Goal: Information Seeking & Learning: Learn about a topic

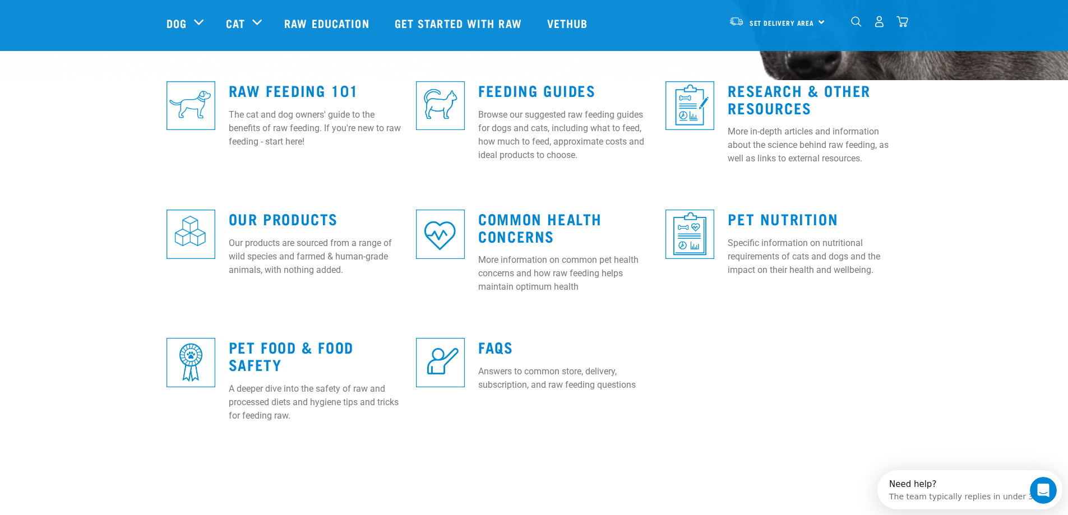
scroll to position [307, 0]
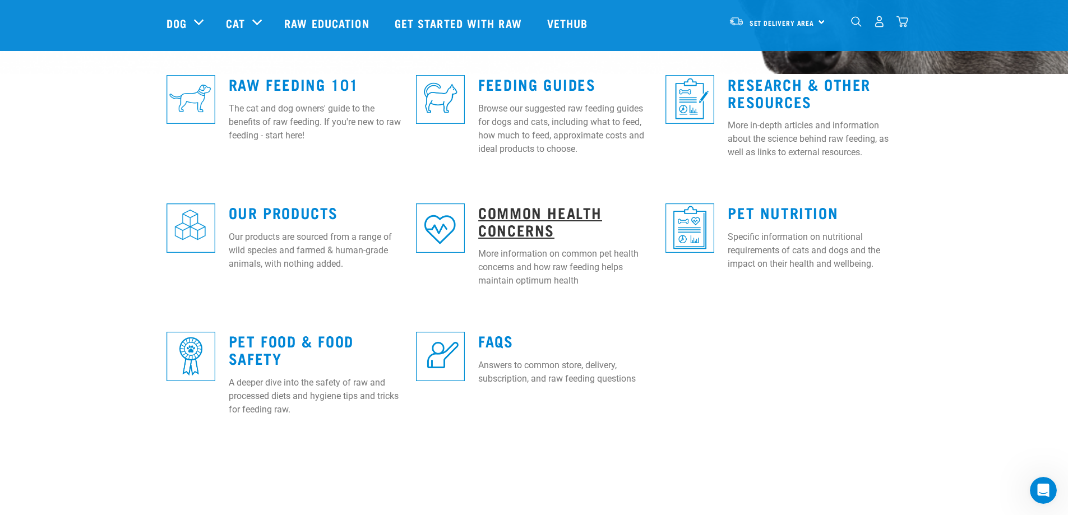
click at [532, 221] on link "Common Health Concerns" at bounding box center [540, 221] width 124 height 26
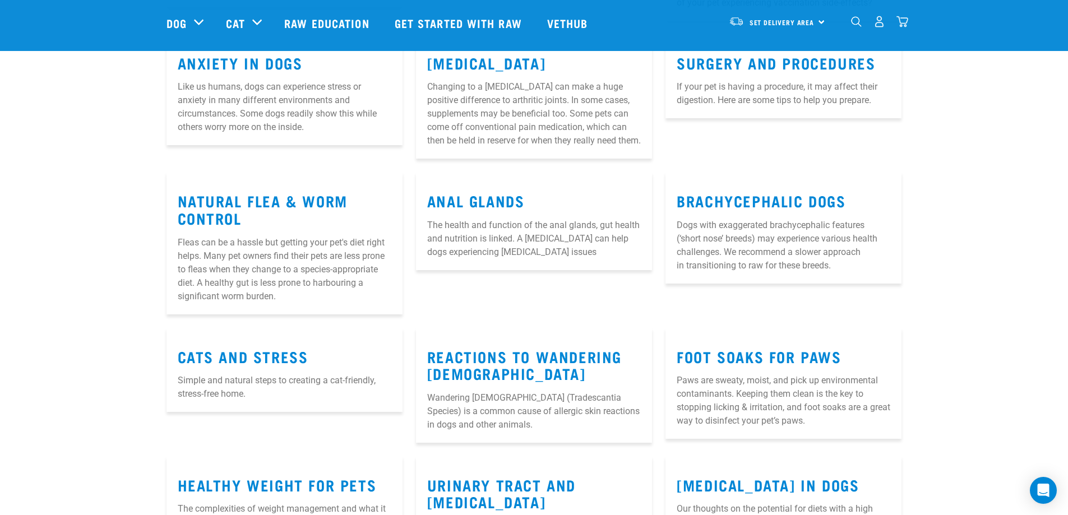
scroll to position [640, 0]
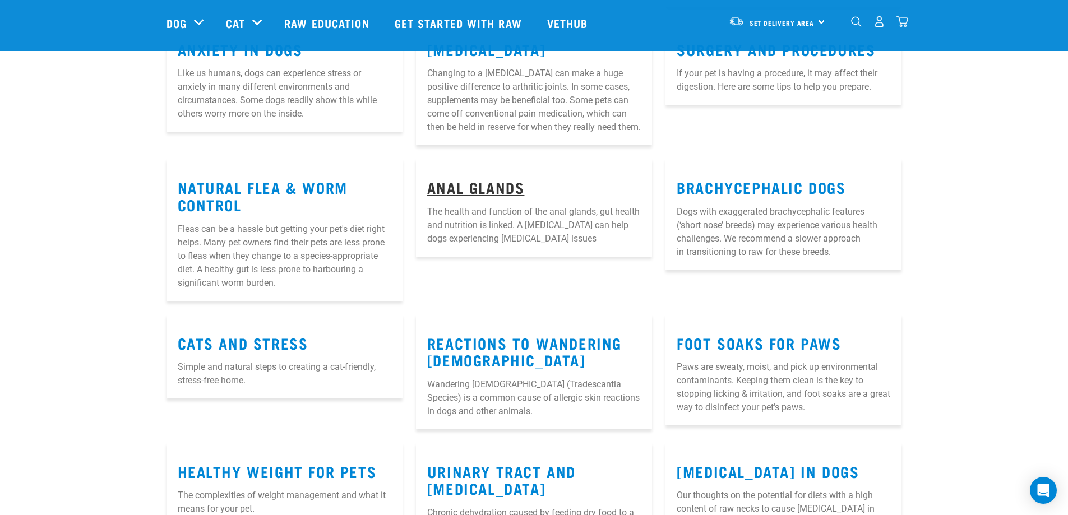
click at [495, 191] on link "Anal Glands" at bounding box center [476, 187] width 98 height 8
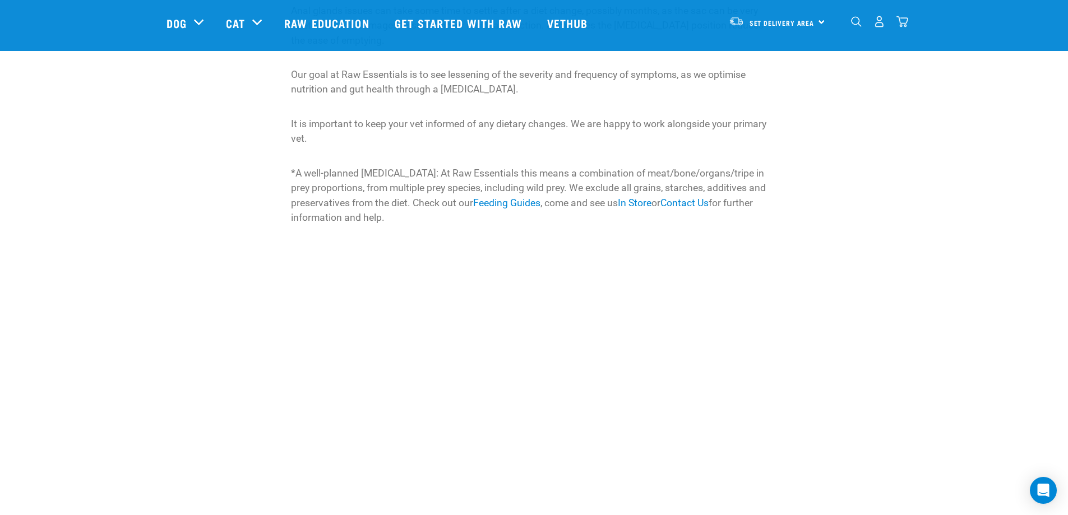
scroll to position [613, 0]
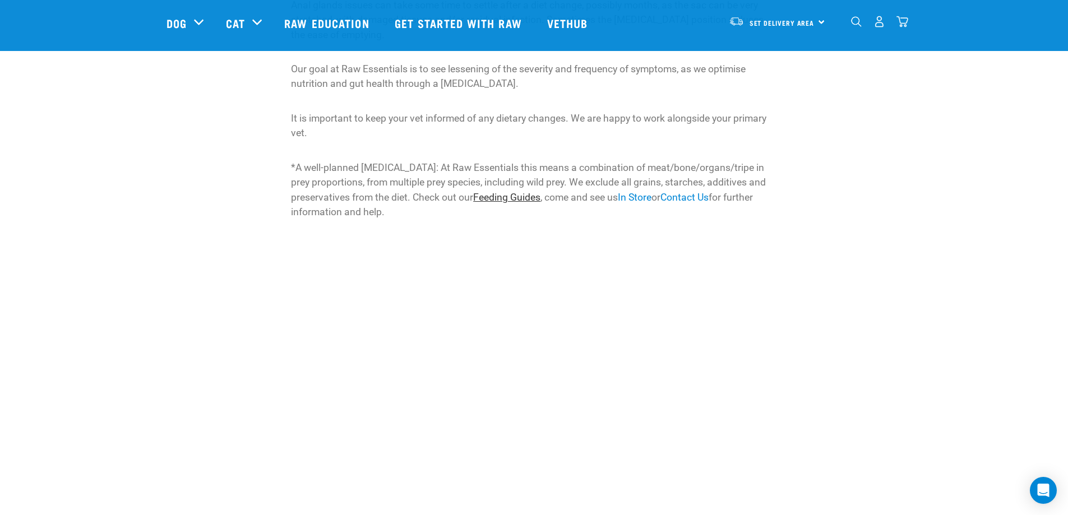
click at [527, 200] on link "Feeding Guides" at bounding box center [506, 197] width 67 height 11
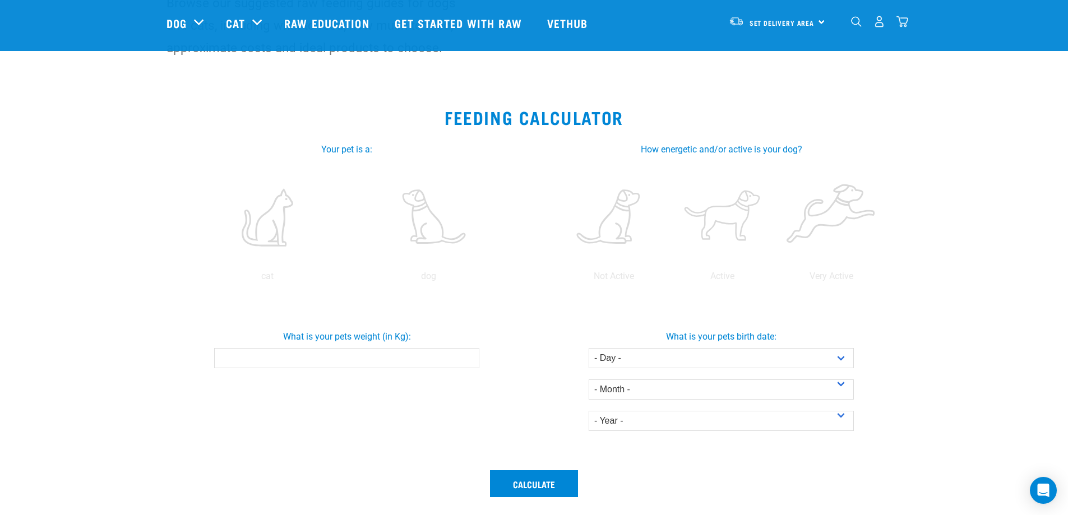
scroll to position [142, 0]
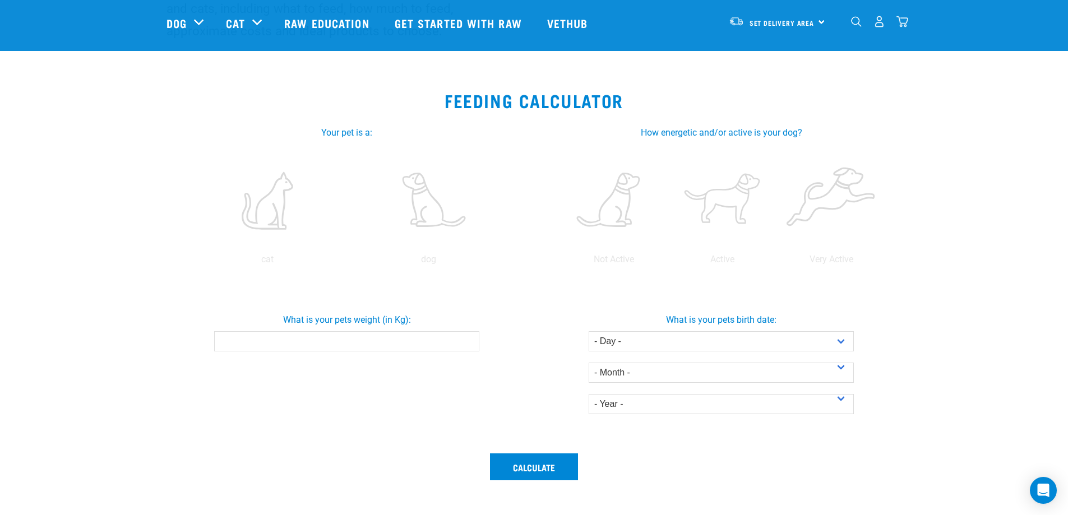
click at [284, 345] on input "What is your pets weight (in Kg):" at bounding box center [346, 341] width 265 height 20
type input "14"
click at [841, 341] on select "- Day - 1 2 3 4 5 6 7 8 9 10 11 12 13 14 15 16 17 18 19 20 21 22 23 24 25 26 27" at bounding box center [721, 341] width 265 height 20
select select "26"
click at [589, 331] on select "- Day - 1 2 3 4 5 6 7 8 9 10 11 12 13 14 15 16 17 18 19 20 21 22 23 24 25 26 27" at bounding box center [721, 341] width 265 height 20
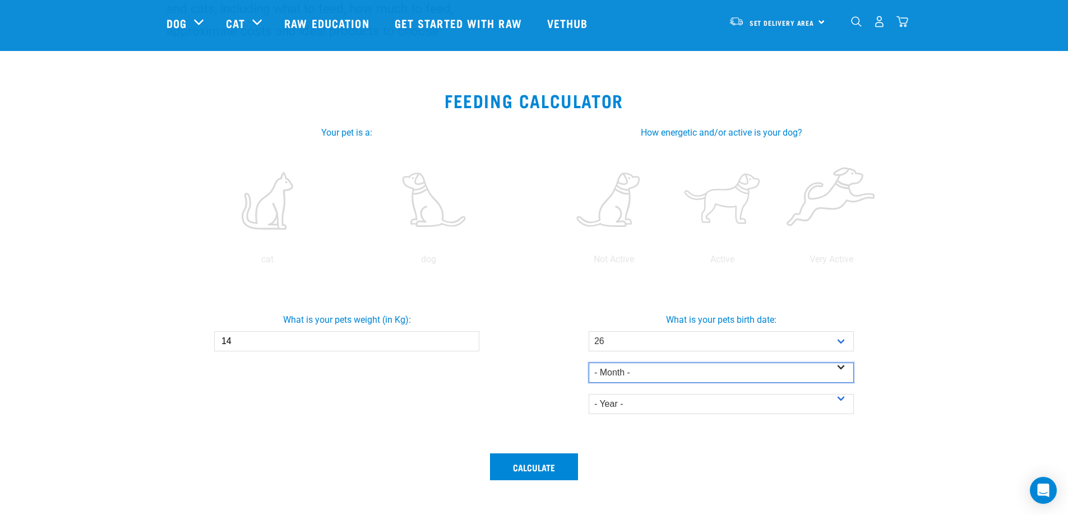
click at [841, 366] on select "- Month - January February March April May June July August September October N…" at bounding box center [721, 373] width 265 height 20
select select "September"
click at [589, 363] on select "- Month - January February March April May June July August September October N…" at bounding box center [721, 373] width 265 height 20
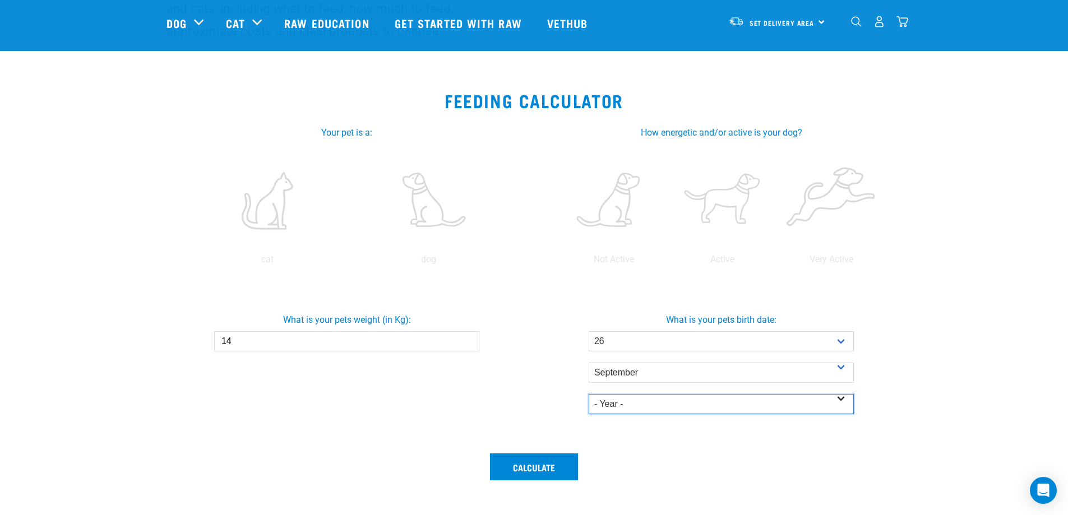
click at [840, 396] on select "- Year - 2025 2024 2023 2022 2021 2020 2019 2018 2017 2016 2015 2014" at bounding box center [721, 404] width 265 height 20
select select "2020"
click at [589, 394] on select "- Year - 2025 2024 2023 2022 2021 2020 2019 2018 2017 2016 2015 2014" at bounding box center [721, 404] width 265 height 20
click at [550, 467] on button "Calculate" at bounding box center [534, 467] width 88 height 27
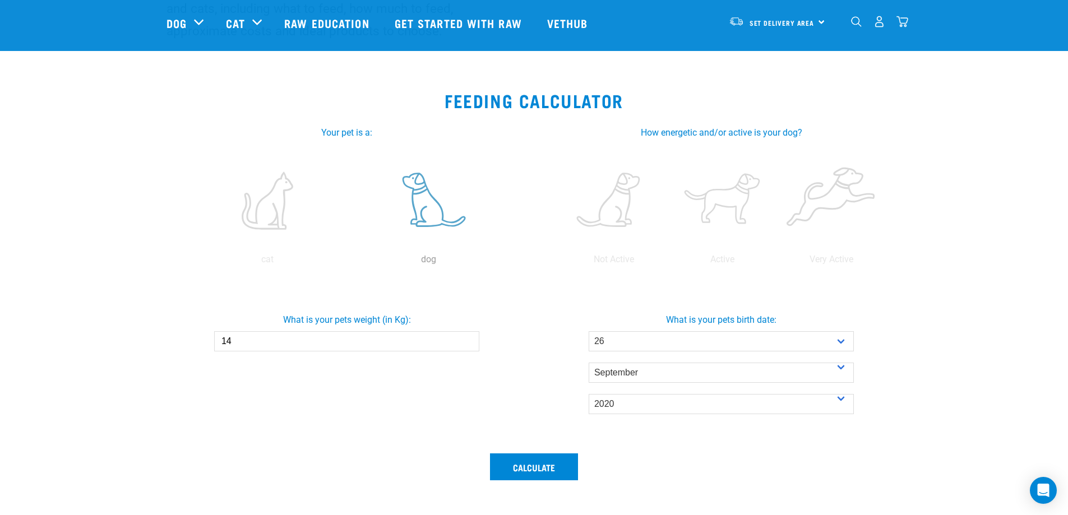
click at [423, 259] on p "dog" at bounding box center [428, 259] width 156 height 13
click at [811, 228] on label at bounding box center [831, 200] width 104 height 95
click at [777, 262] on input "radio" at bounding box center [777, 262] width 0 height 0
click at [262, 341] on input "14" at bounding box center [346, 341] width 265 height 20
click at [470, 342] on input "14.1" at bounding box center [346, 341] width 265 height 20
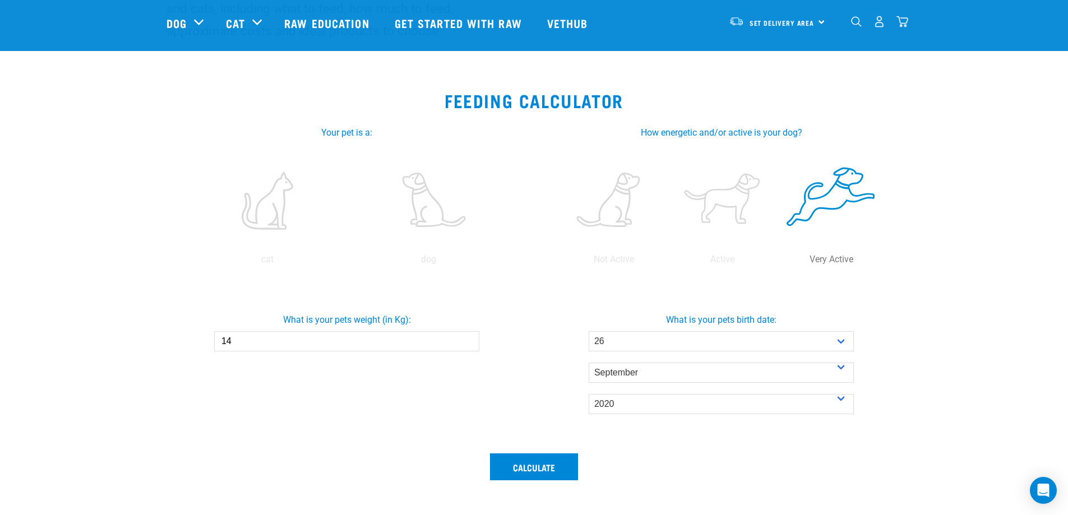
type input "14"
click at [467, 344] on input "14" at bounding box center [346, 341] width 265 height 20
click at [550, 470] on button "Calculate" at bounding box center [534, 467] width 88 height 27
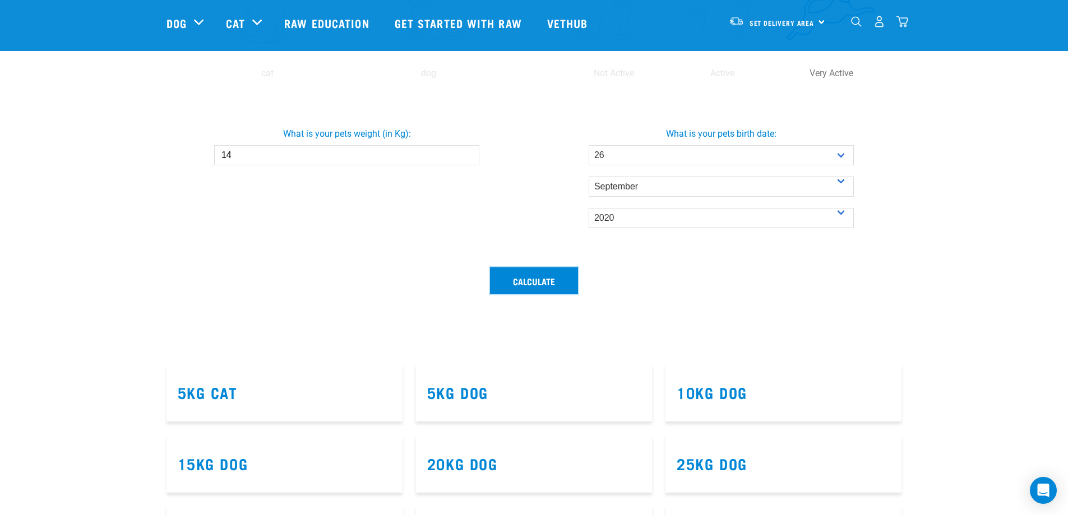
scroll to position [352, 0]
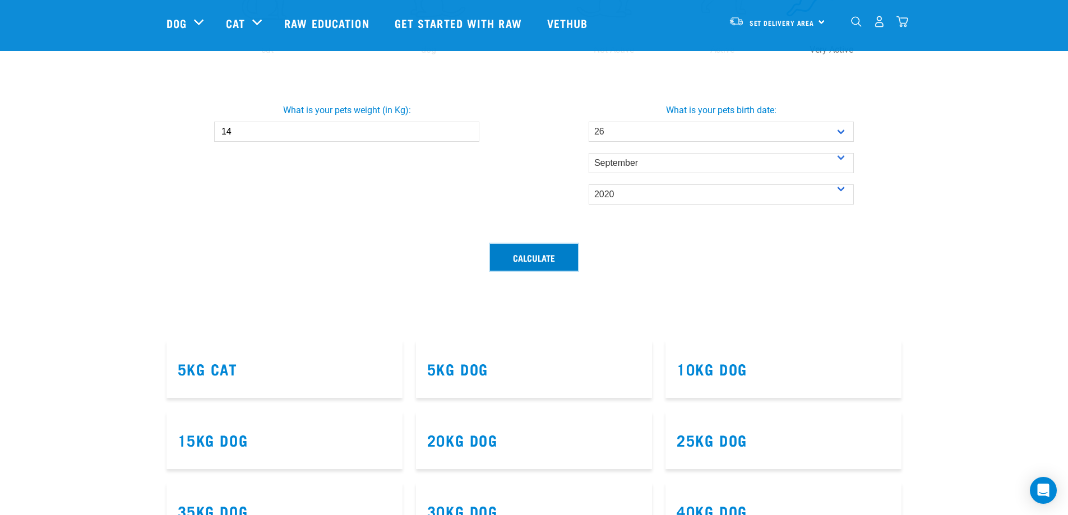
click at [543, 257] on button "Calculate" at bounding box center [534, 257] width 88 height 27
click at [235, 440] on link "15kg Dog" at bounding box center [213, 440] width 71 height 8
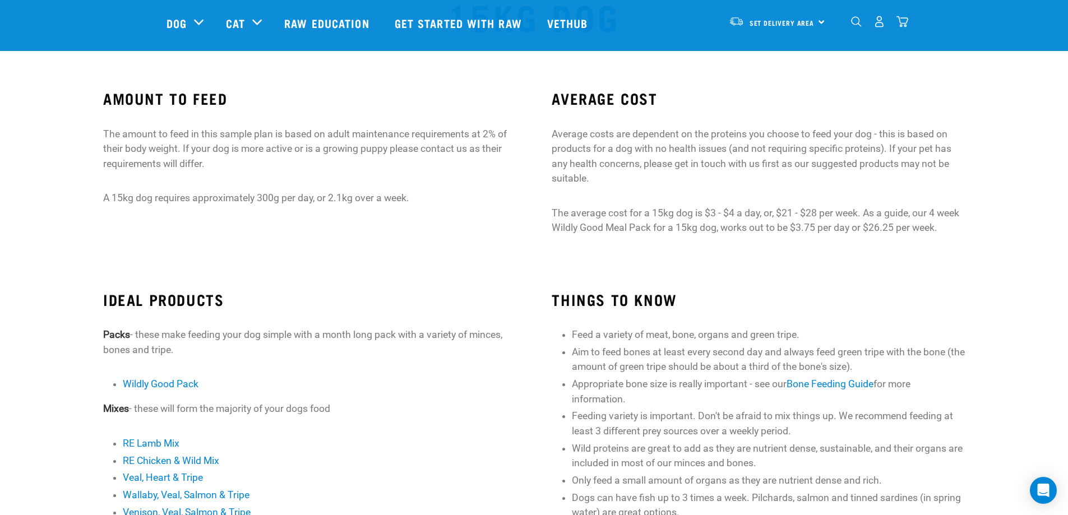
scroll to position [38, 0]
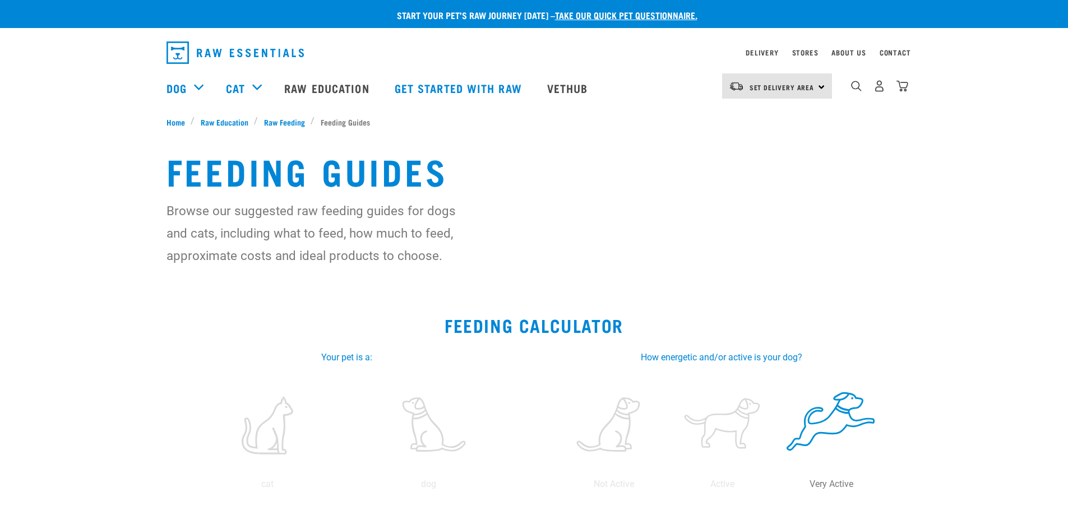
select select "26"
select select "September"
select select "2020"
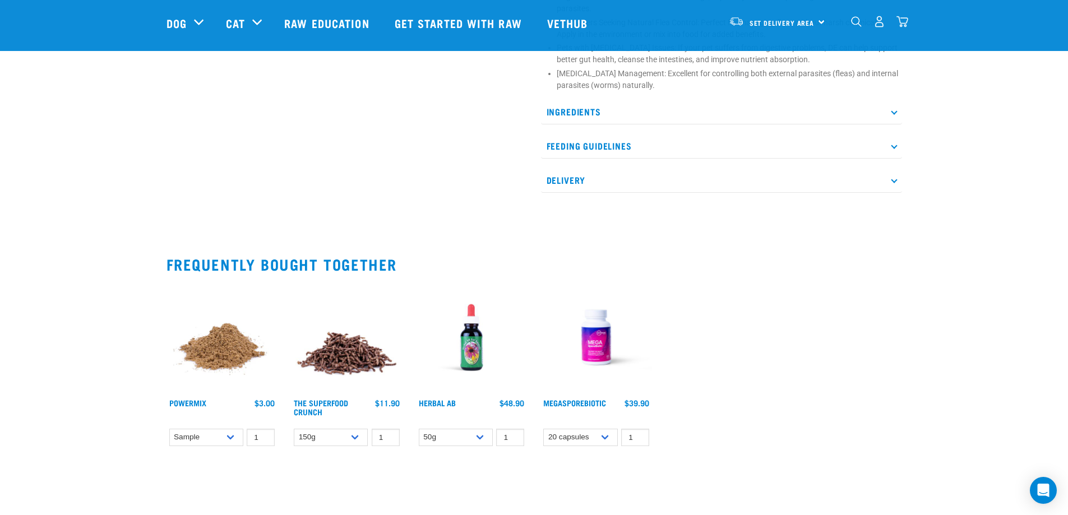
scroll to position [638, 0]
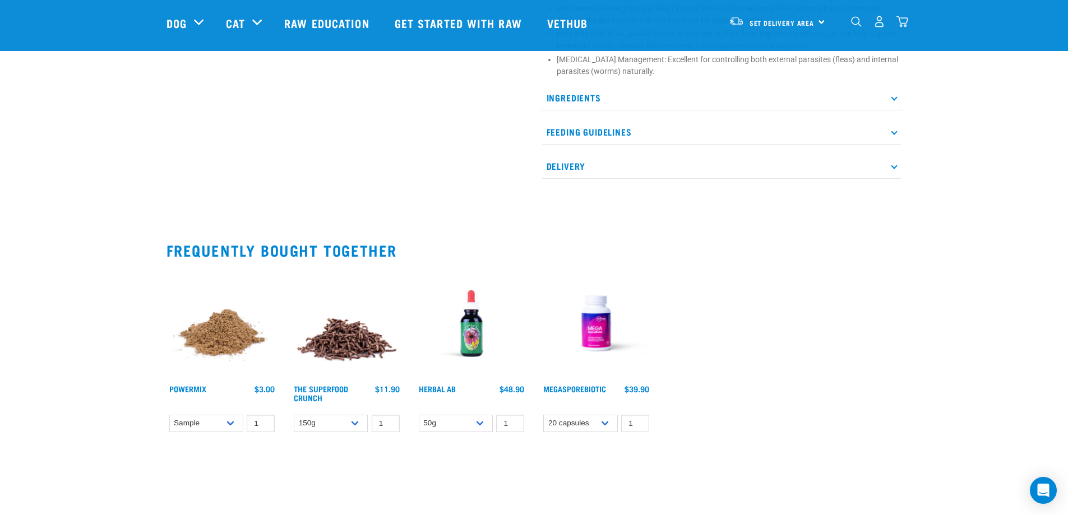
click at [473, 338] on img at bounding box center [472, 324] width 112 height 112
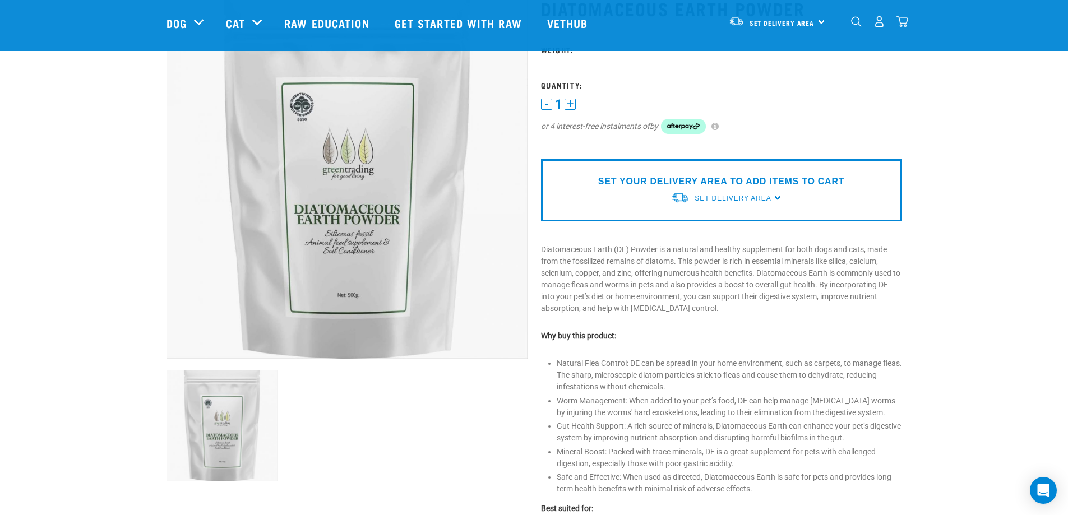
scroll to position [10, 0]
